Goal: Task Accomplishment & Management: Manage account settings

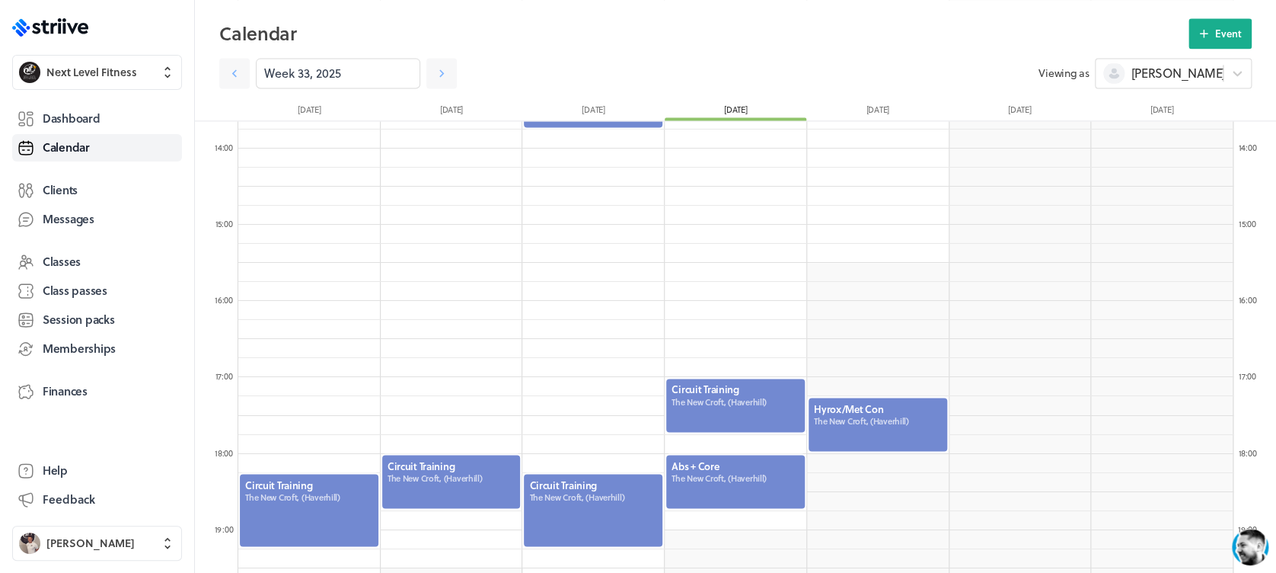
scroll to position [1042, 0]
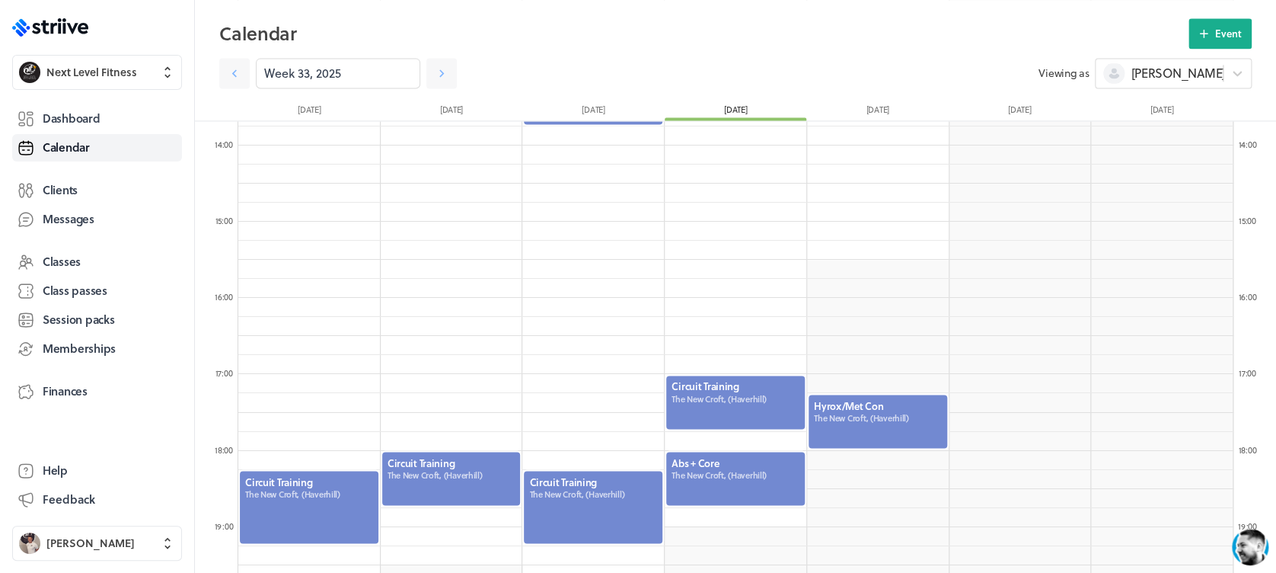
click at [825, 427] on div at bounding box center [878, 421] width 142 height 56
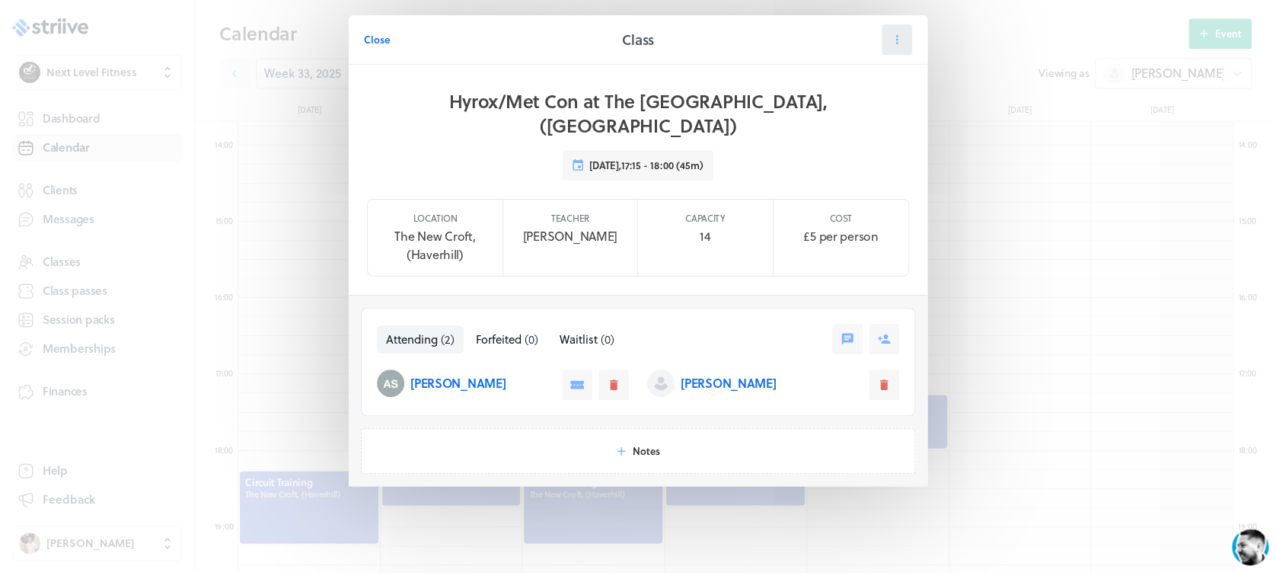
click at [887, 46] on button at bounding box center [897, 39] width 30 height 30
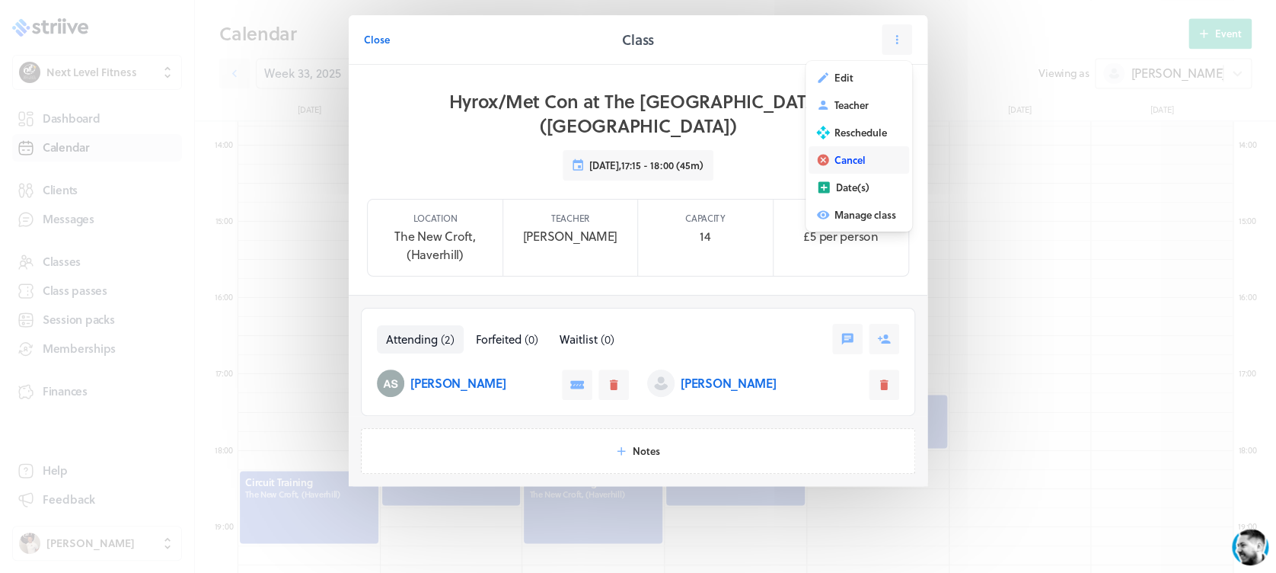
click at [853, 164] on span "Cancel" at bounding box center [849, 160] width 31 height 14
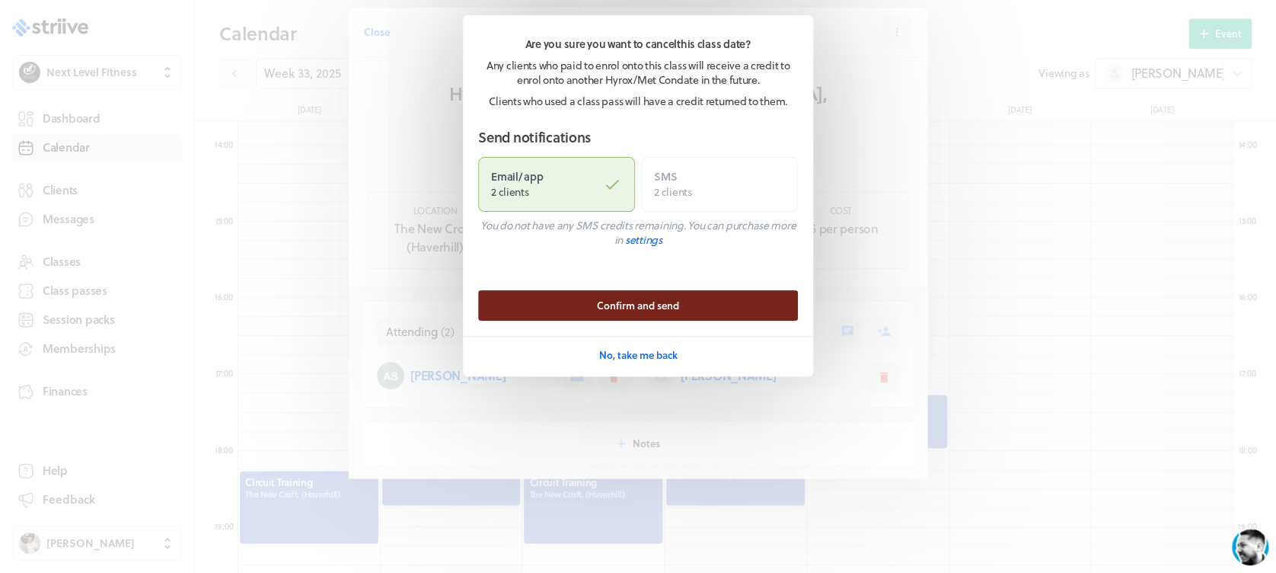
click at [666, 308] on span "Confirm and send" at bounding box center [638, 305] width 82 height 14
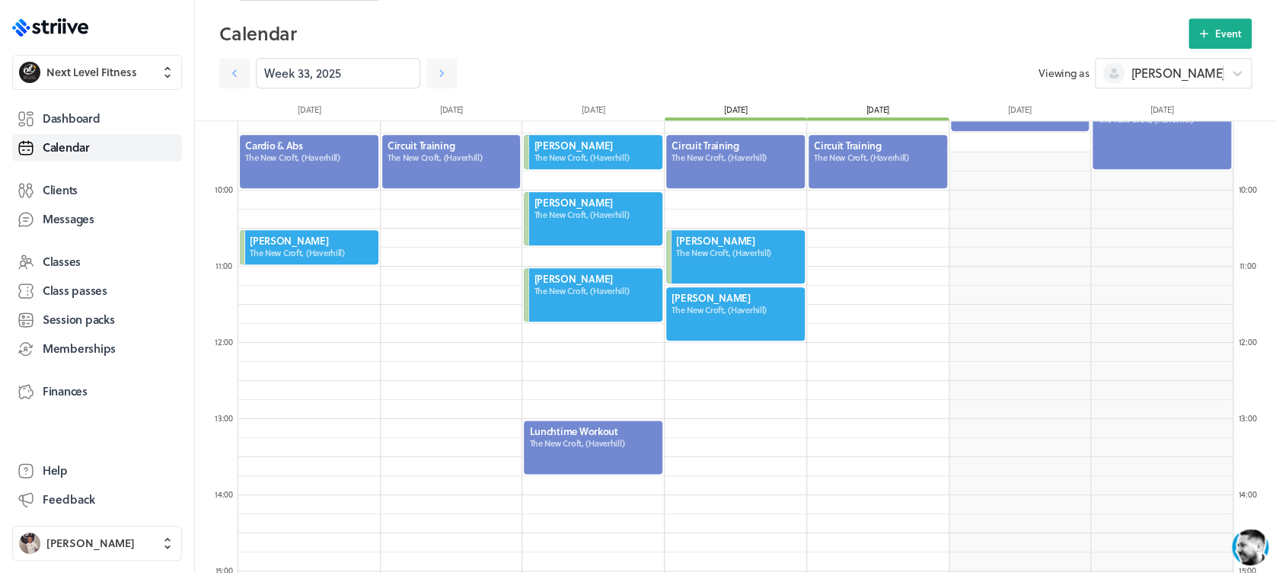
scroll to position [697, 0]
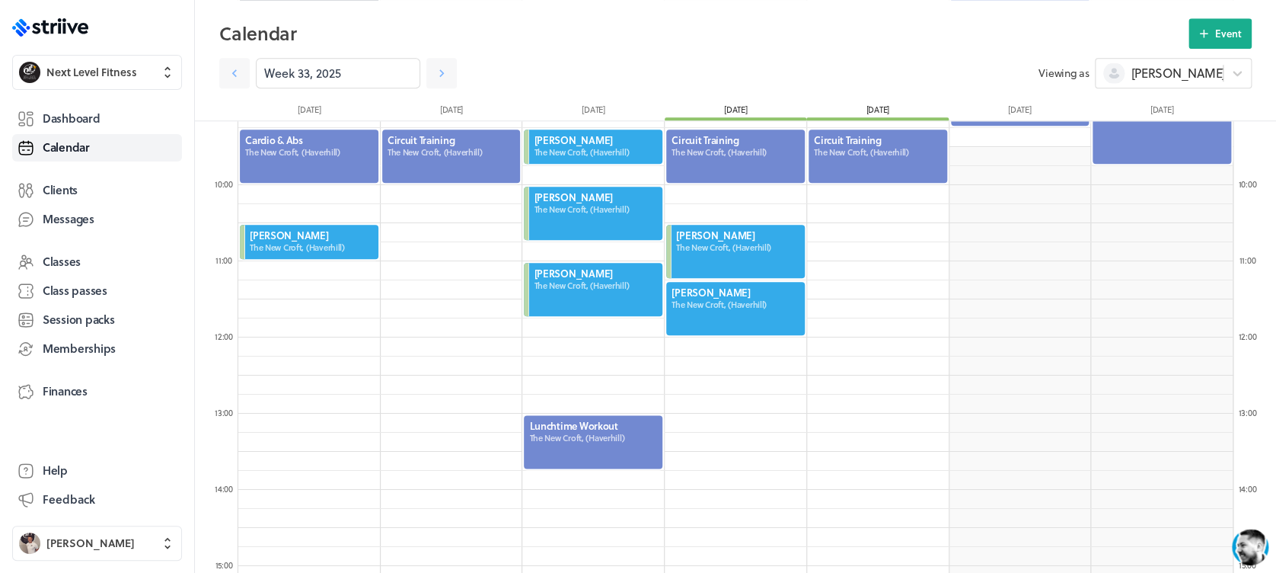
click at [761, 301] on div at bounding box center [736, 308] width 142 height 56
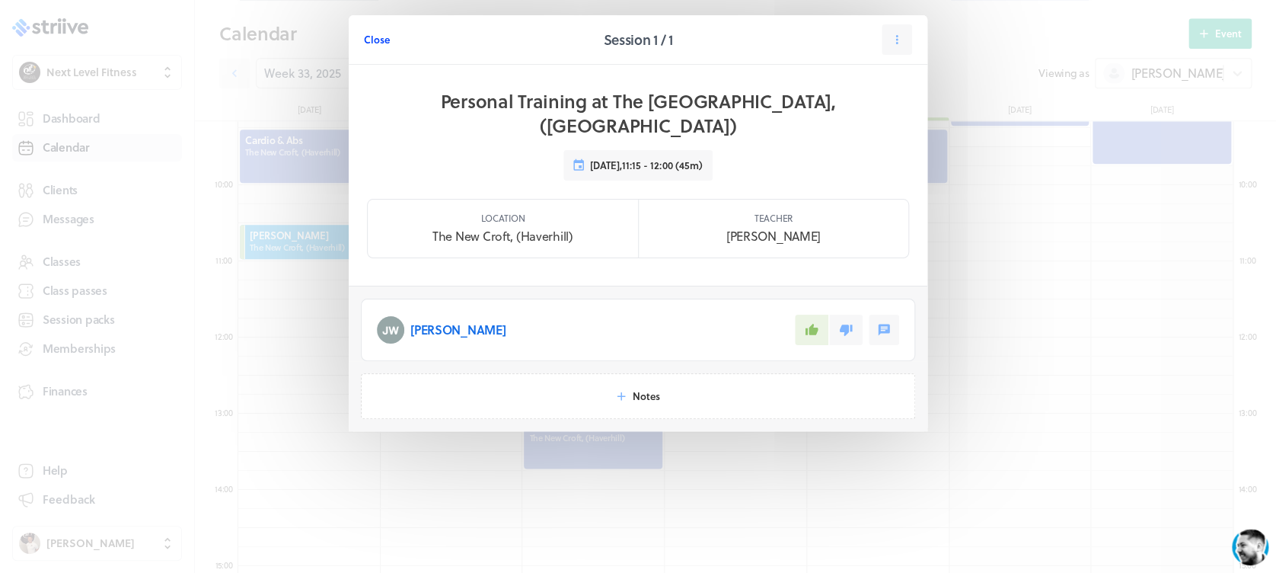
click at [381, 38] on span "Close" at bounding box center [377, 40] width 26 height 14
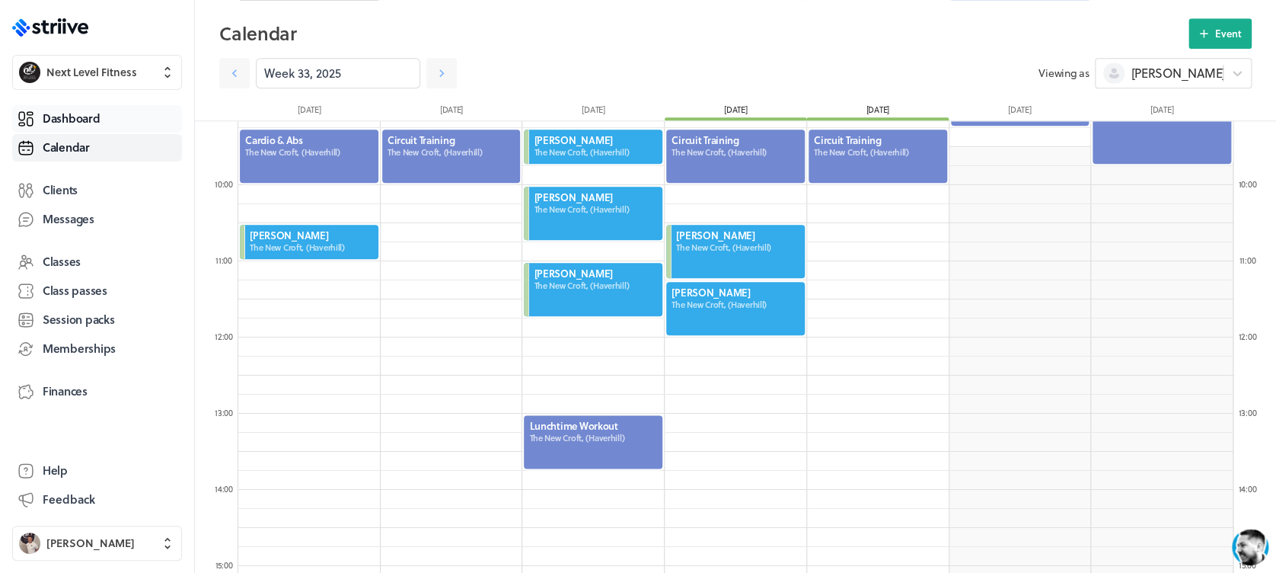
drag, startPoint x: 111, startPoint y: 117, endPoint x: 126, endPoint y: 115, distance: 14.6
click at [111, 117] on link "Dashboard" at bounding box center [97, 118] width 170 height 27
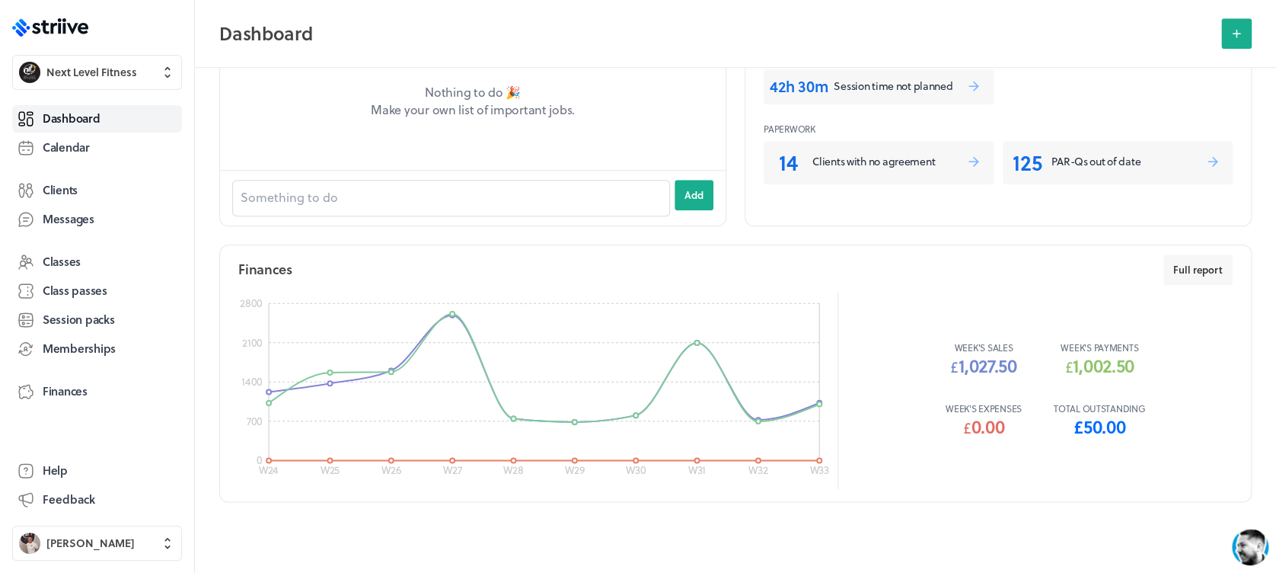
scroll to position [656, 0]
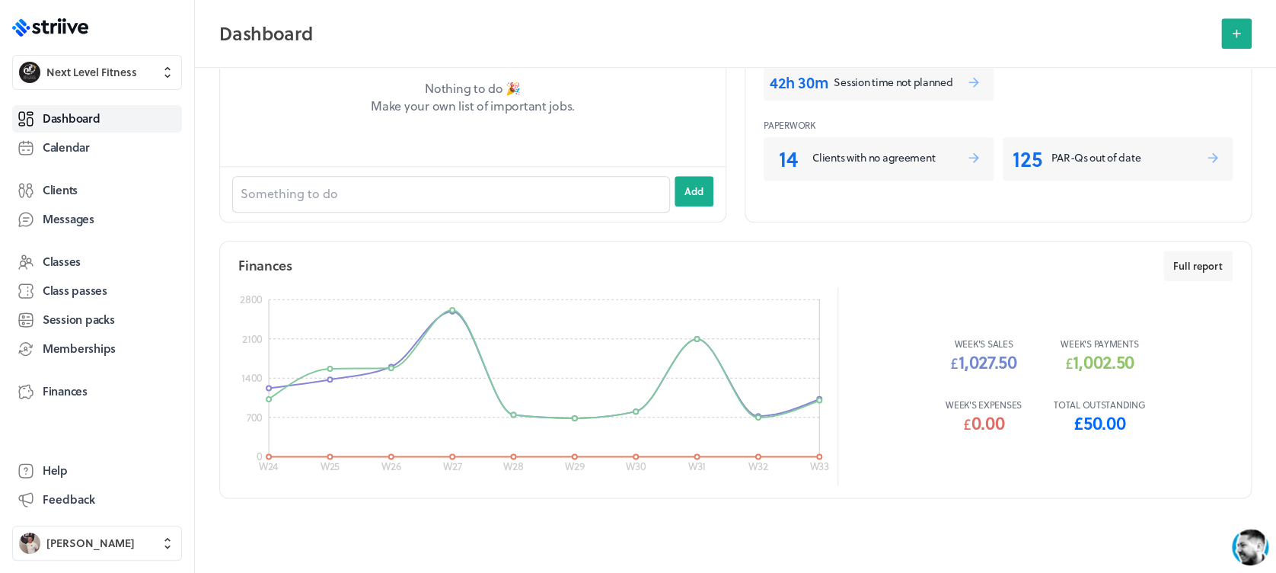
click at [1106, 404] on p "Total outstanding" at bounding box center [1099, 404] width 91 height 12
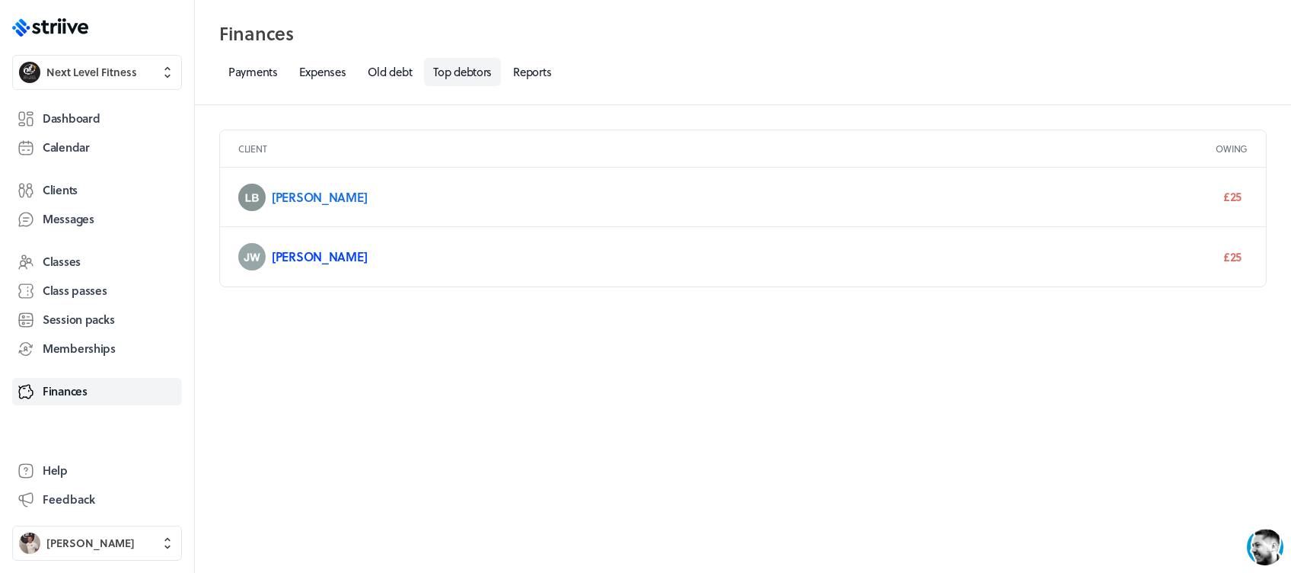
click at [308, 257] on link "[PERSON_NAME]" at bounding box center [319, 256] width 95 height 18
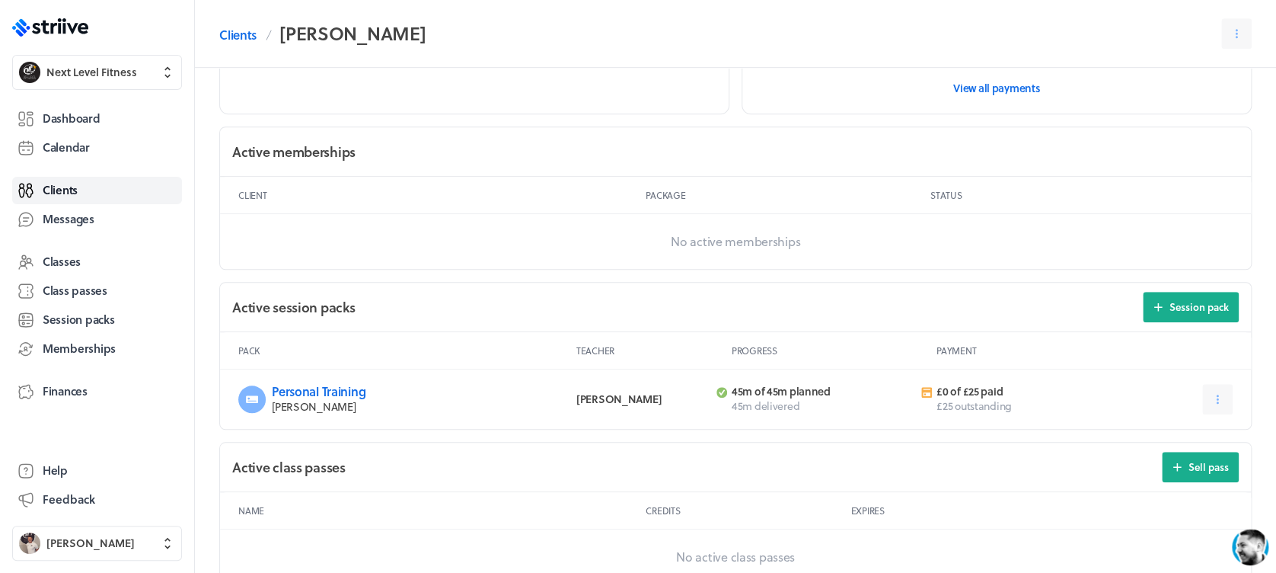
scroll to position [375, 0]
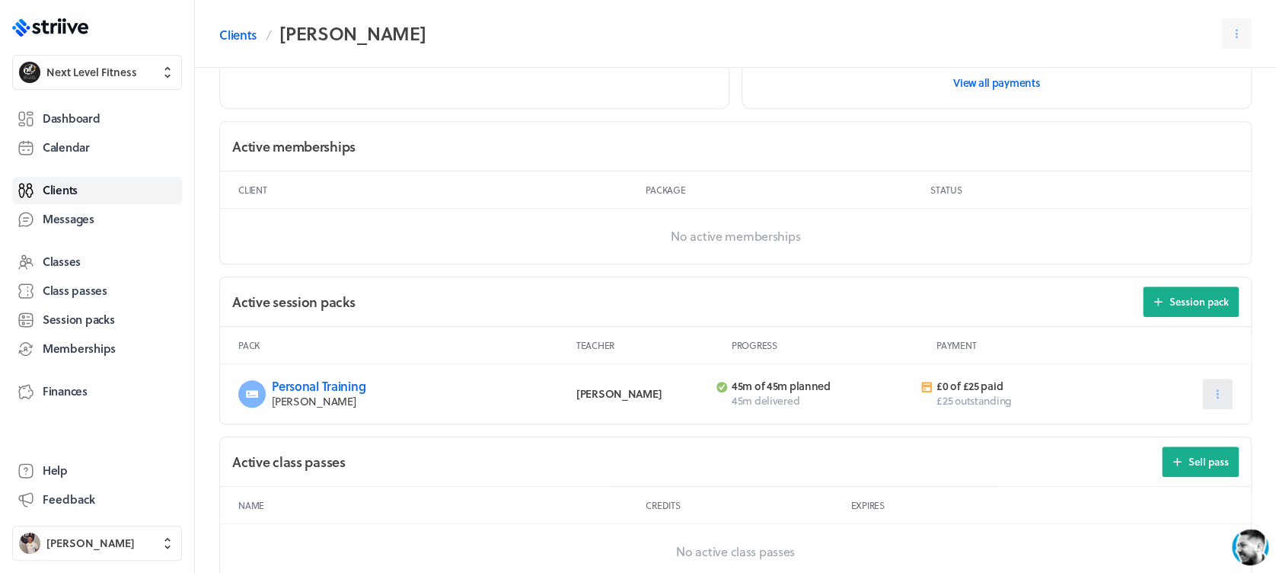
click at [1220, 387] on icon at bounding box center [1218, 394] width 14 height 14
click at [1188, 475] on button "Payment" at bounding box center [1175, 486] width 108 height 27
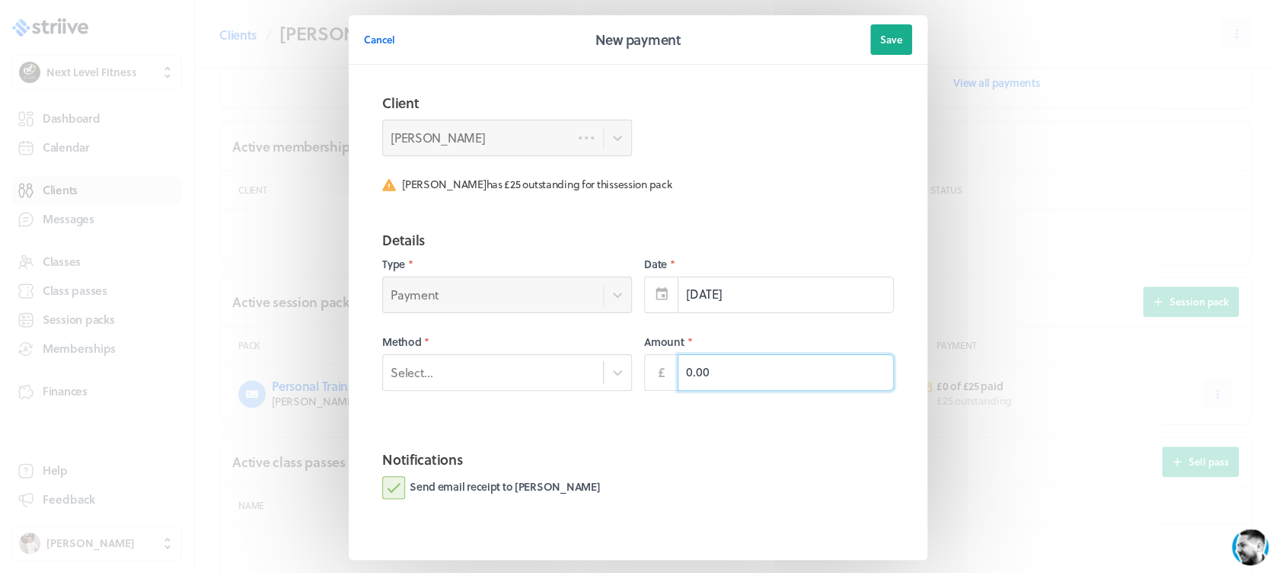
drag, startPoint x: 741, startPoint y: 381, endPoint x: 640, endPoint y: 378, distance: 100.6
click at [644, 378] on div "£ 0.00" at bounding box center [769, 372] width 250 height 37
type input "25.00"
click at [591, 365] on div "Select..." at bounding box center [493, 372] width 220 height 20
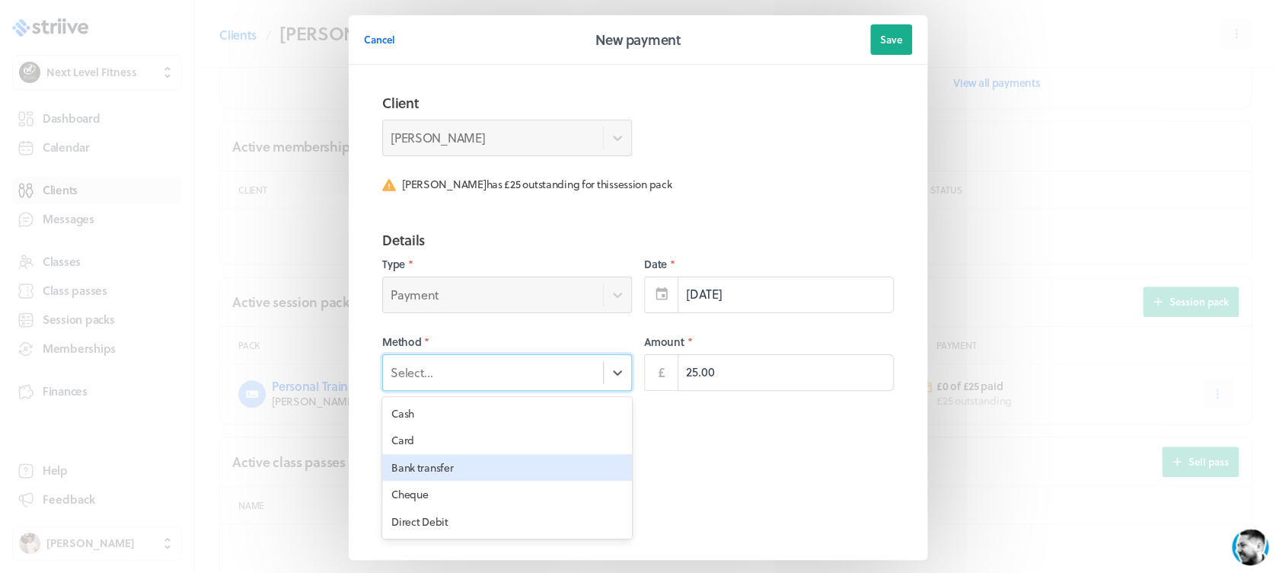
click at [554, 455] on div "Bank transfer" at bounding box center [507, 467] width 250 height 27
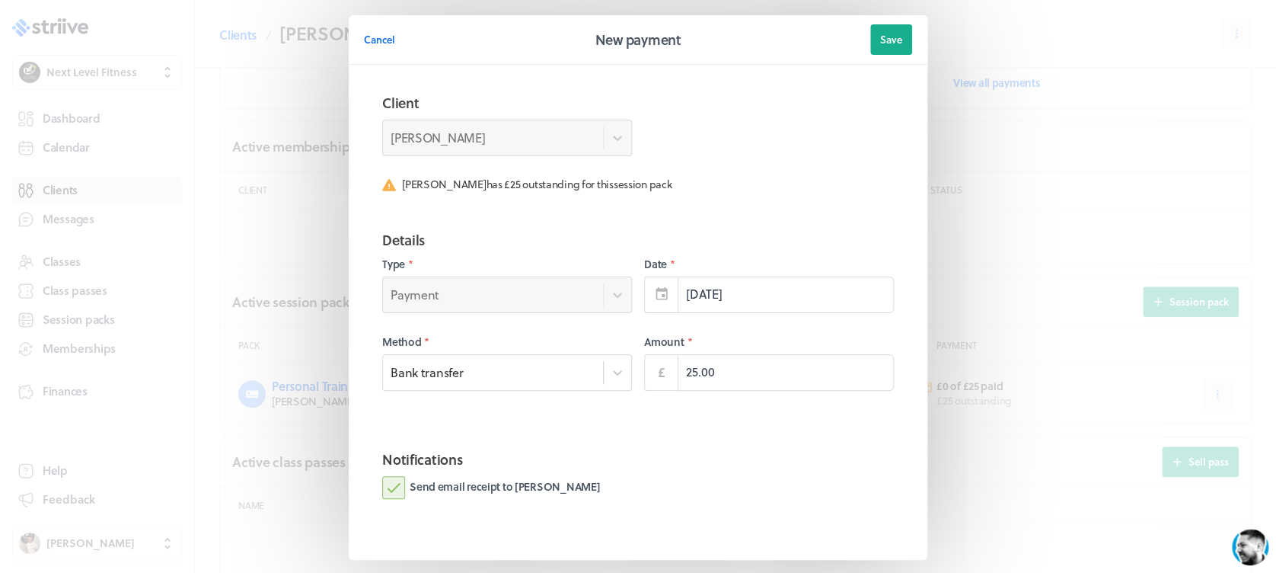
click at [646, 477] on div "Send email receipt to [PERSON_NAME]" at bounding box center [638, 487] width 512 height 23
click at [877, 51] on button "Save" at bounding box center [891, 39] width 42 height 30
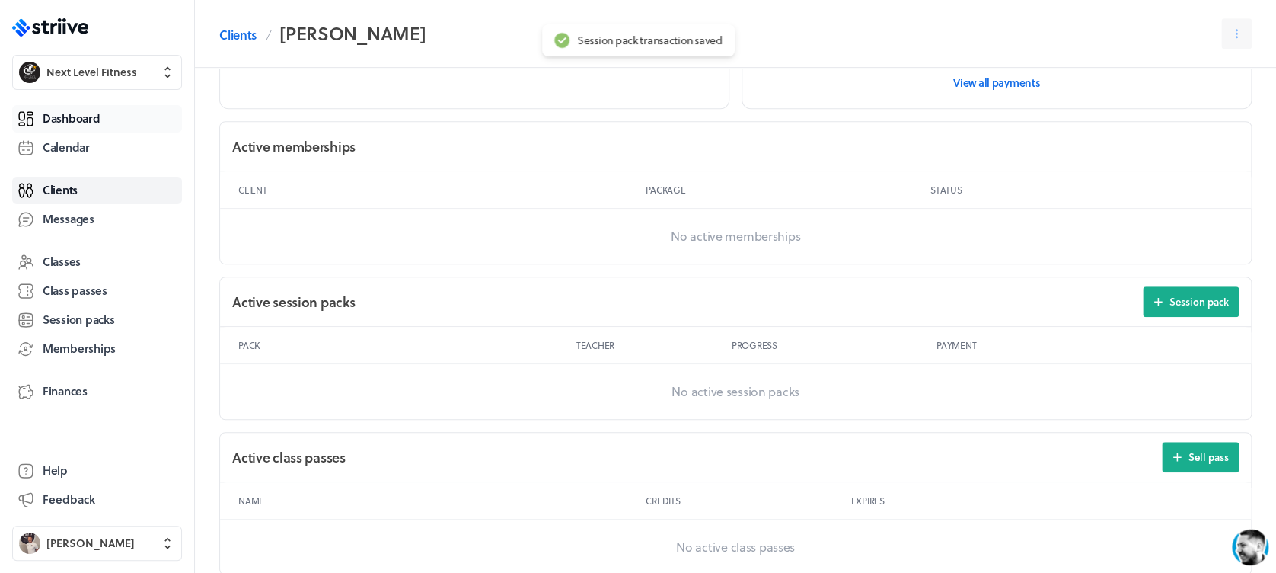
click at [83, 122] on span "Dashboard" at bounding box center [71, 118] width 57 height 16
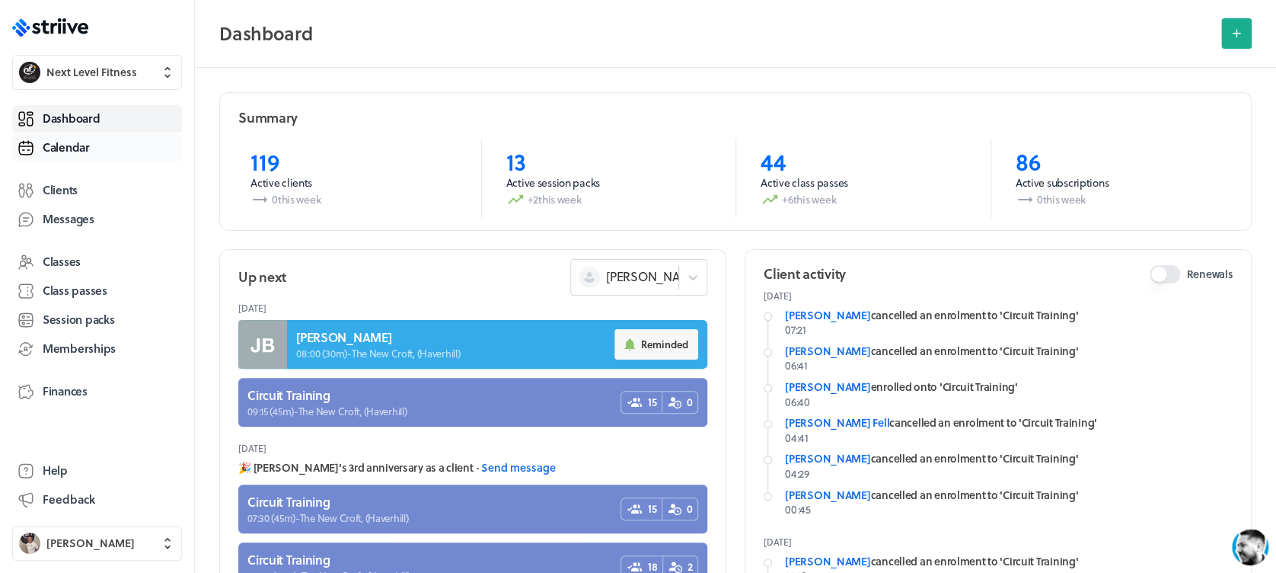
click at [104, 140] on link "Calendar" at bounding box center [97, 147] width 170 height 27
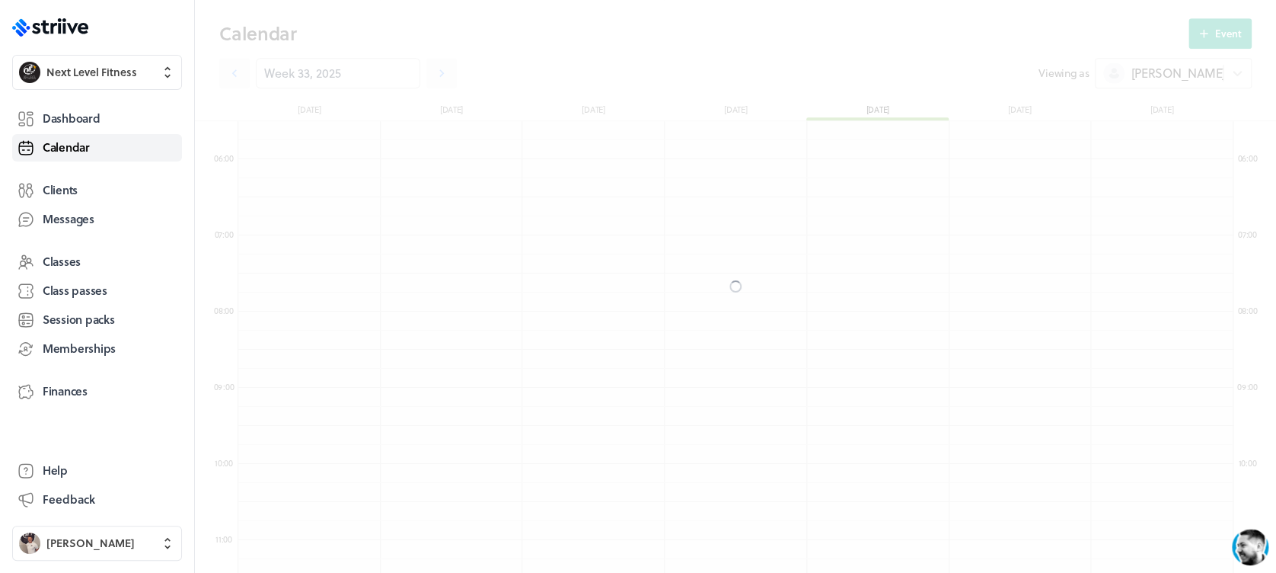
scroll to position [1827, 994]
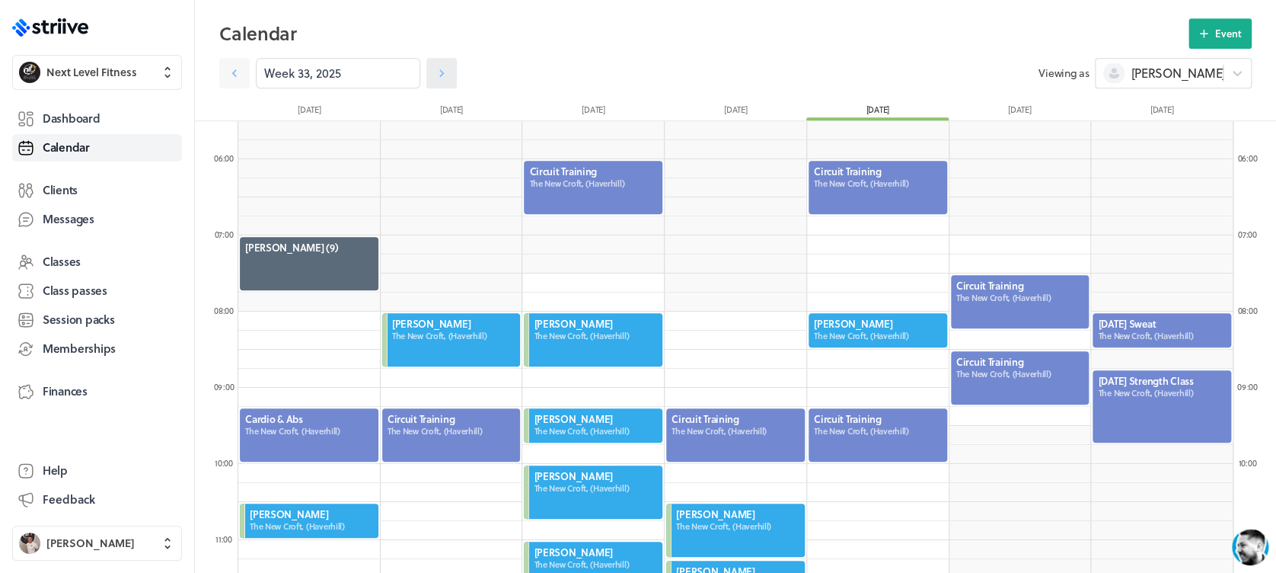
click at [434, 79] on icon at bounding box center [441, 72] width 15 height 15
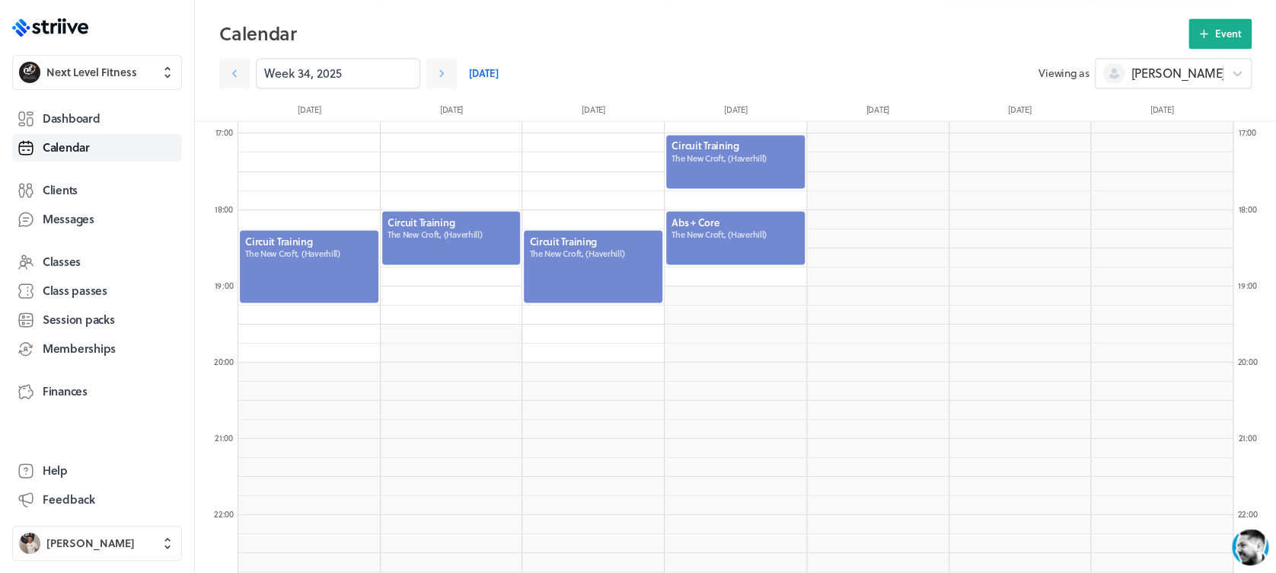
scroll to position [1305, 0]
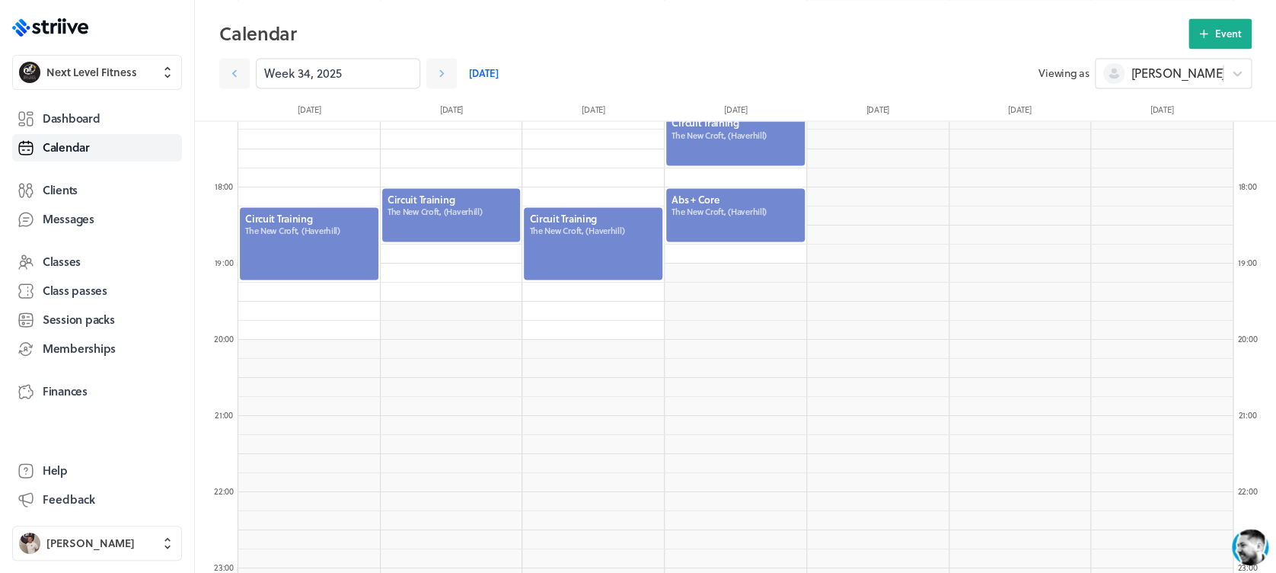
click at [333, 244] on div at bounding box center [309, 243] width 142 height 75
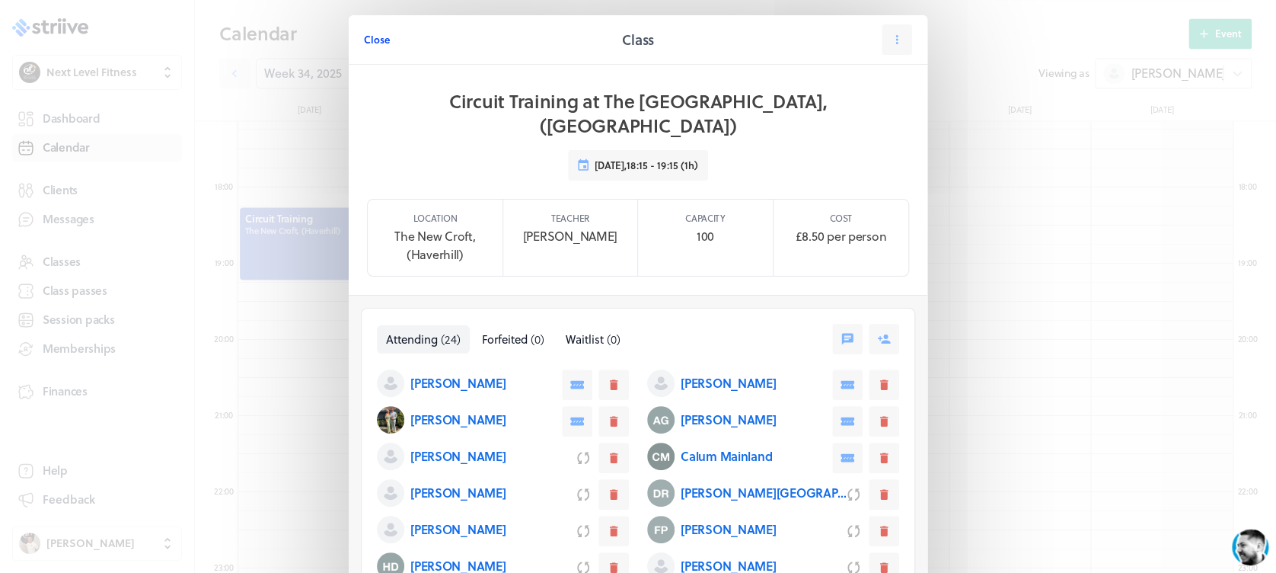
click at [368, 35] on span "Close" at bounding box center [377, 40] width 26 height 14
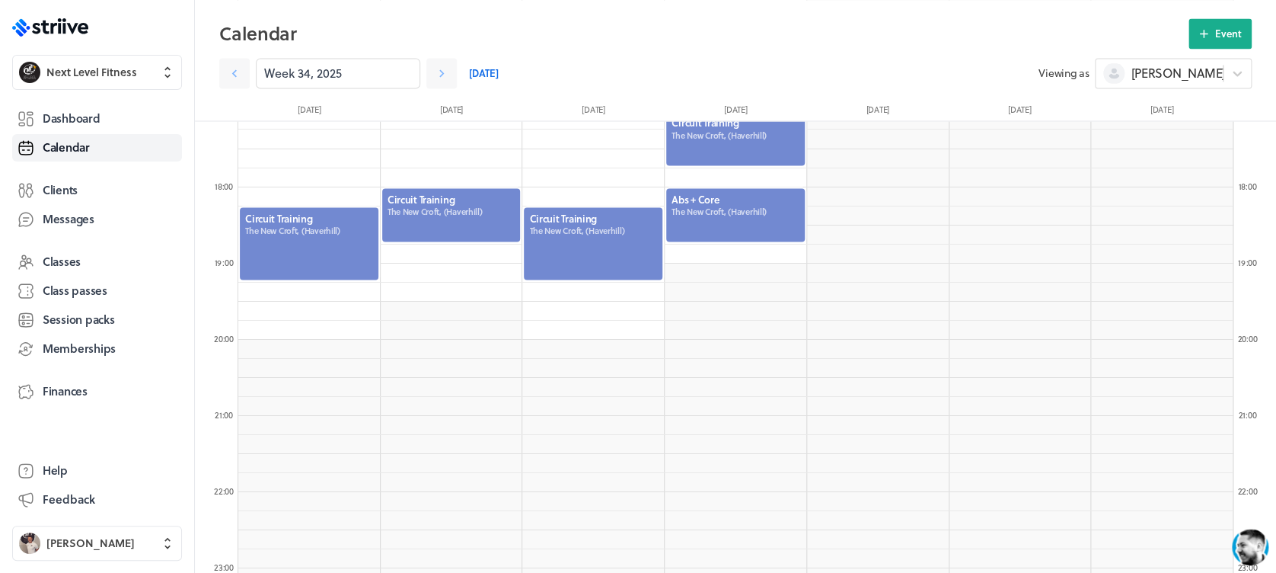
click at [467, 207] on div at bounding box center [452, 215] width 142 height 56
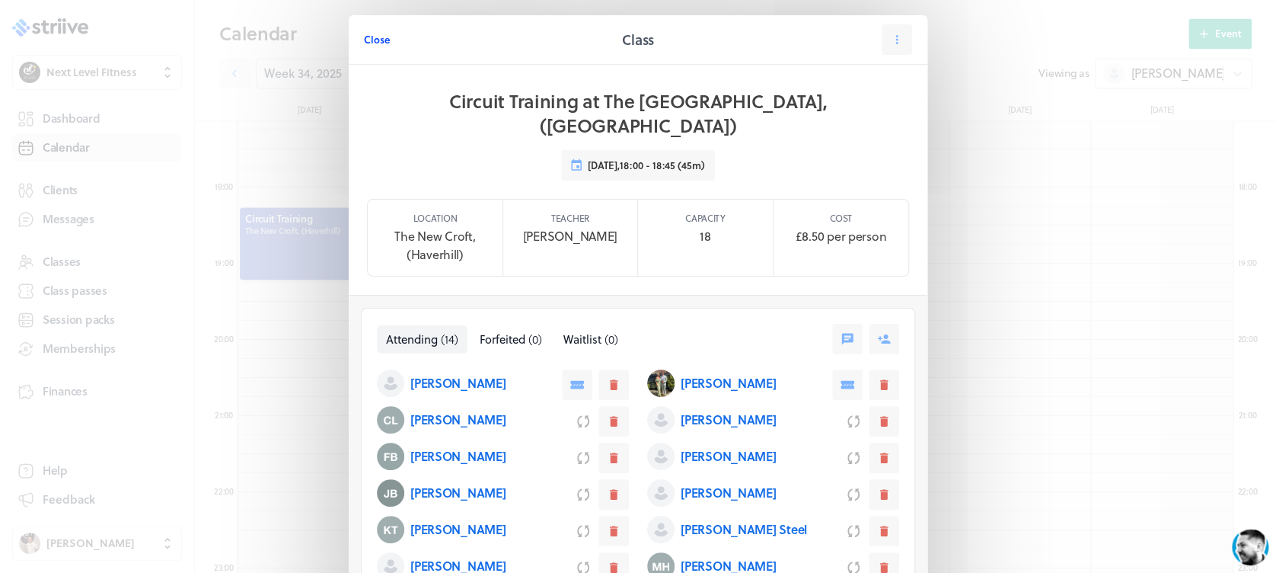
click at [366, 26] on button "Close" at bounding box center [377, 39] width 26 height 30
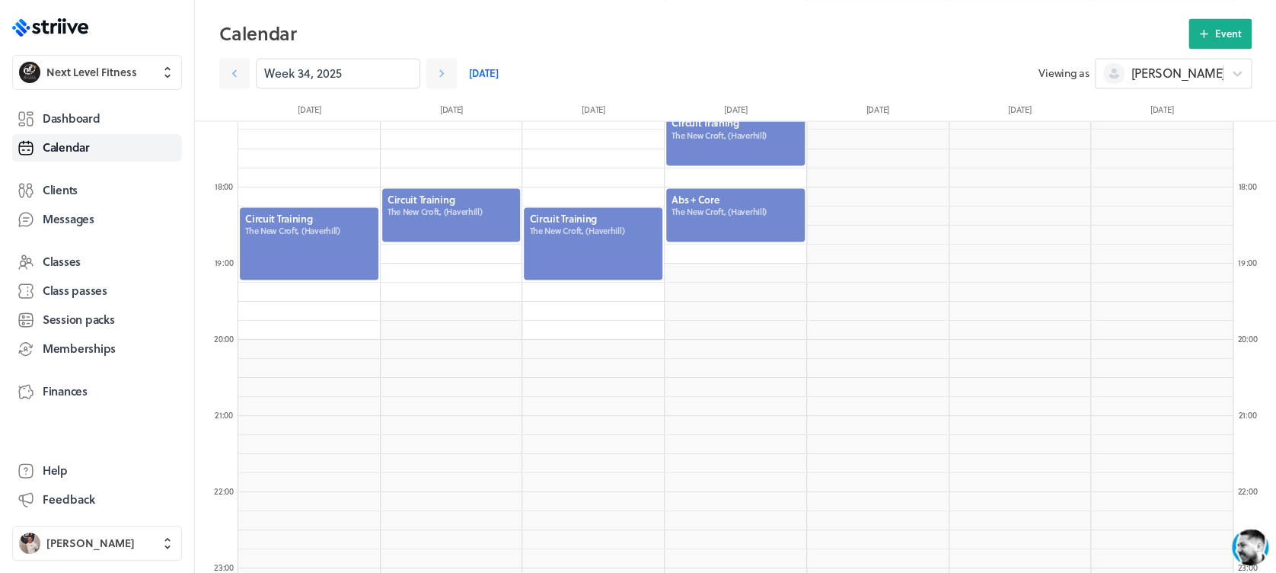
click at [585, 212] on div at bounding box center [593, 243] width 142 height 75
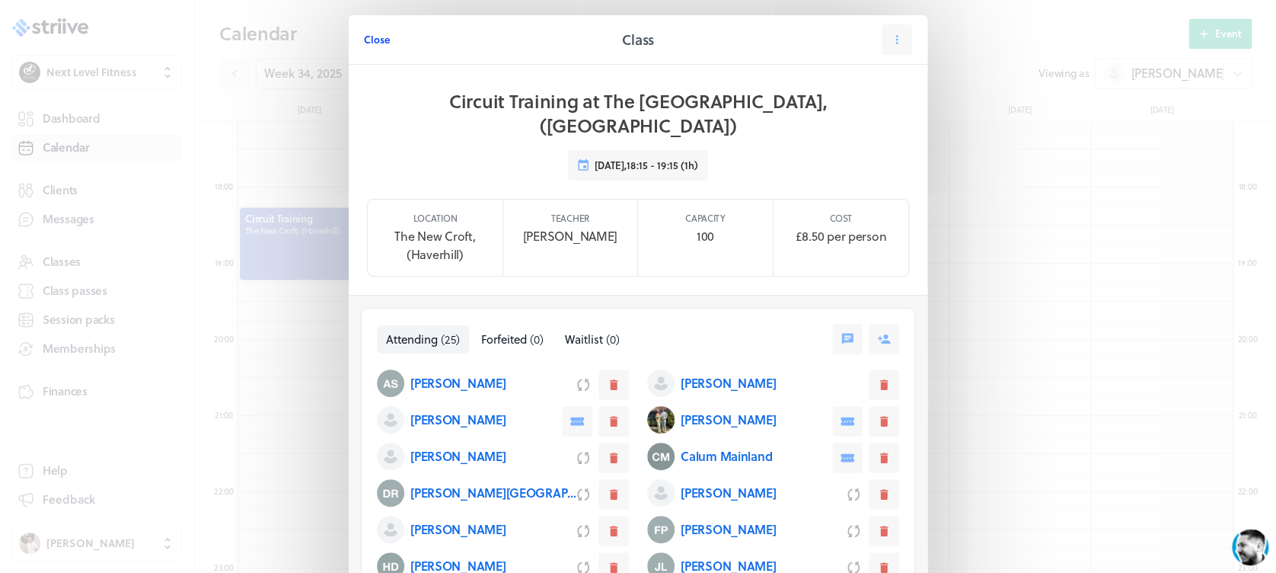
click at [364, 33] on span "Close" at bounding box center [377, 40] width 26 height 14
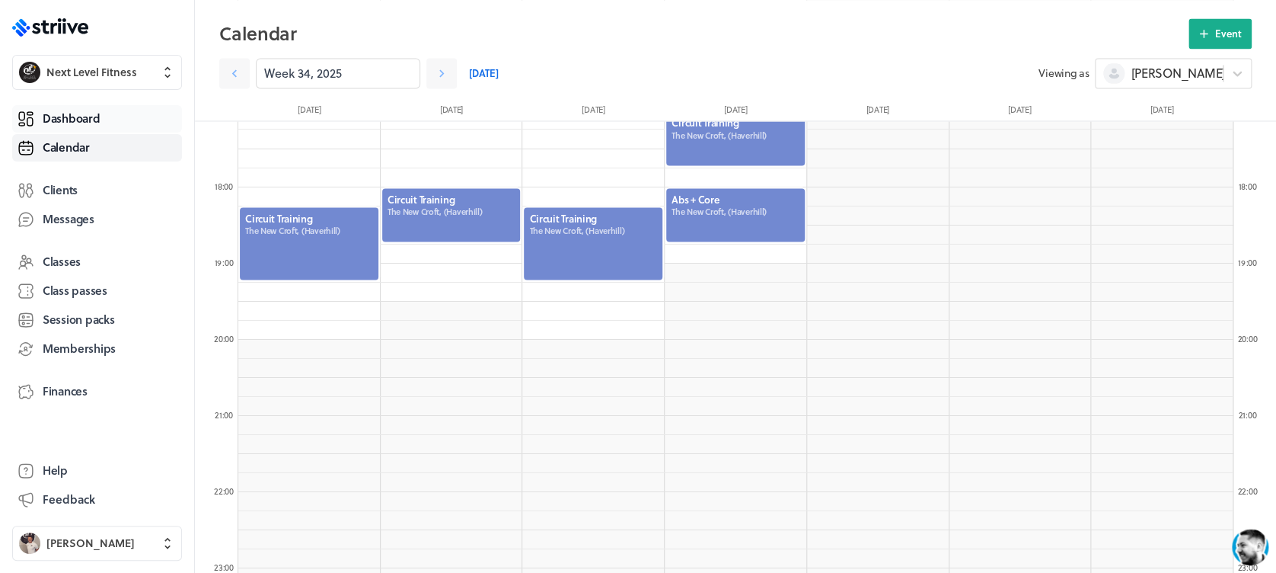
click at [96, 114] on span "Dashboard" at bounding box center [71, 118] width 57 height 16
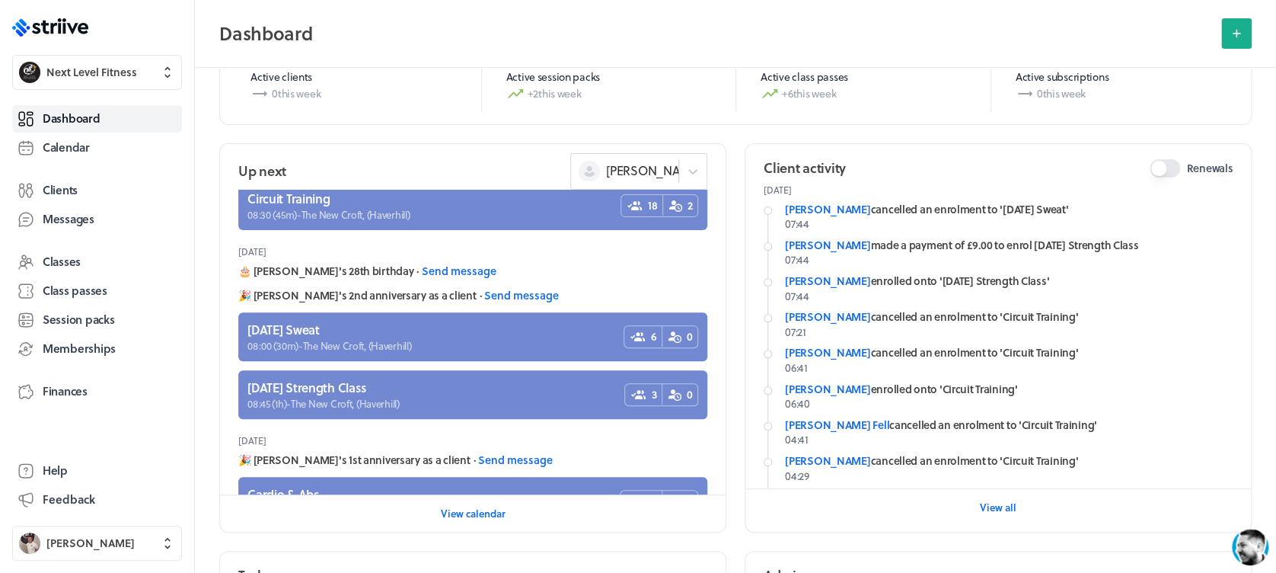
scroll to position [258, 0]
